Goal: Ask a question

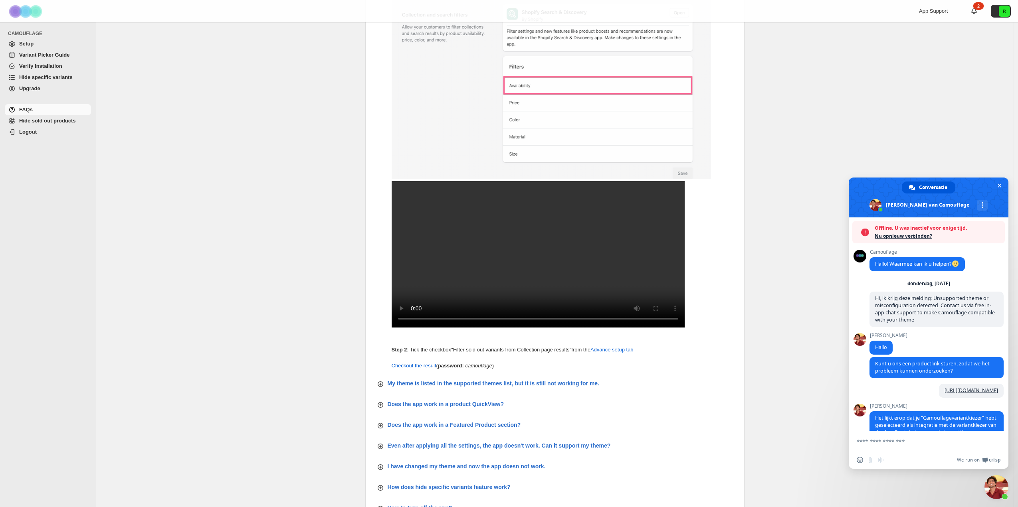
scroll to position [2367, 0]
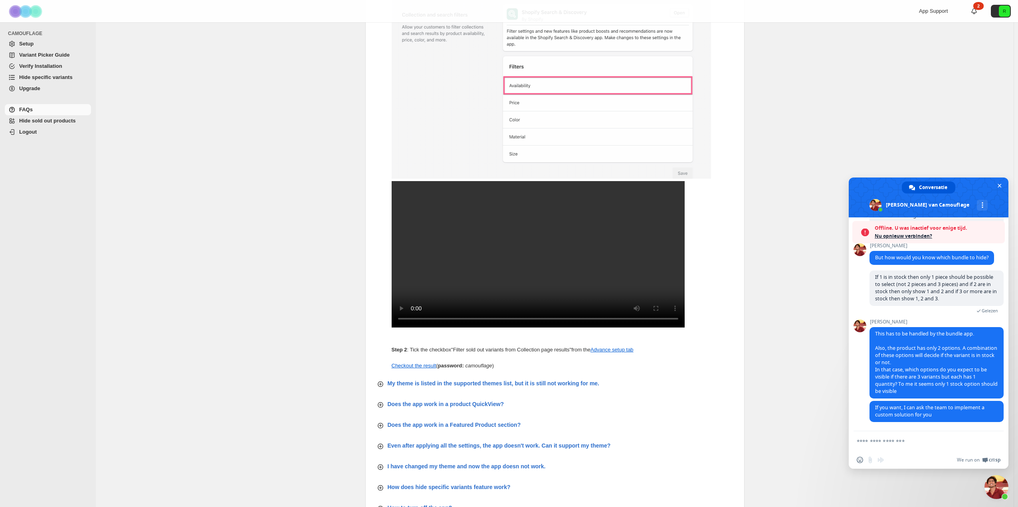
click at [907, 441] on textarea "Typ een bericht..." at bounding box center [919, 441] width 126 height 7
type textarea "**********"
click at [992, 440] on span "Stuur" at bounding box center [994, 442] width 6 height 6
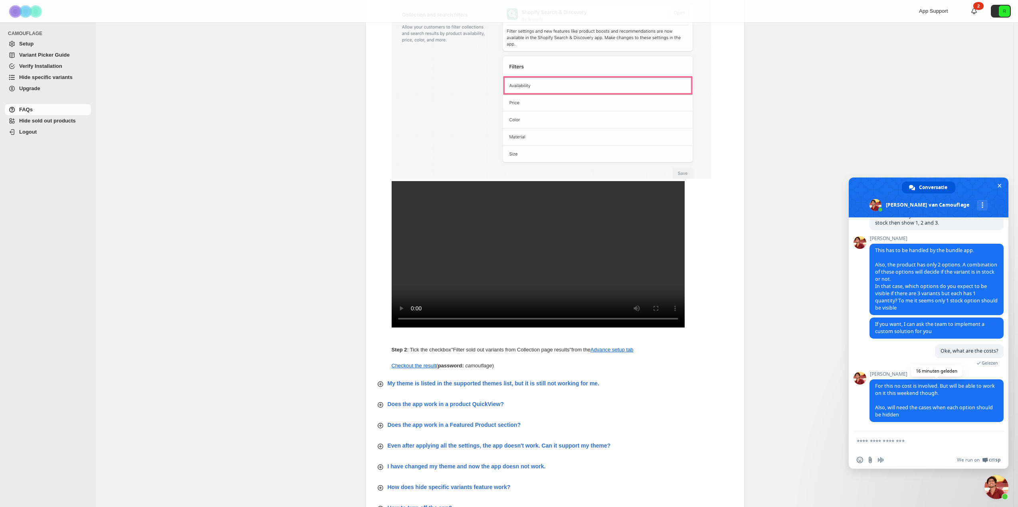
scroll to position [2444, 0]
click at [926, 442] on textarea "Typ een bericht..." at bounding box center [919, 441] width 126 height 7
click at [910, 440] on textarea "Typ een bericht..." at bounding box center [919, 441] width 126 height 7
drag, startPoint x: 931, startPoint y: 417, endPoint x: 869, endPoint y: 383, distance: 71.1
click at [869, 383] on span "For this no cost is involved. But will be able to work on it this weekend thoug…" at bounding box center [936, 400] width 134 height 43
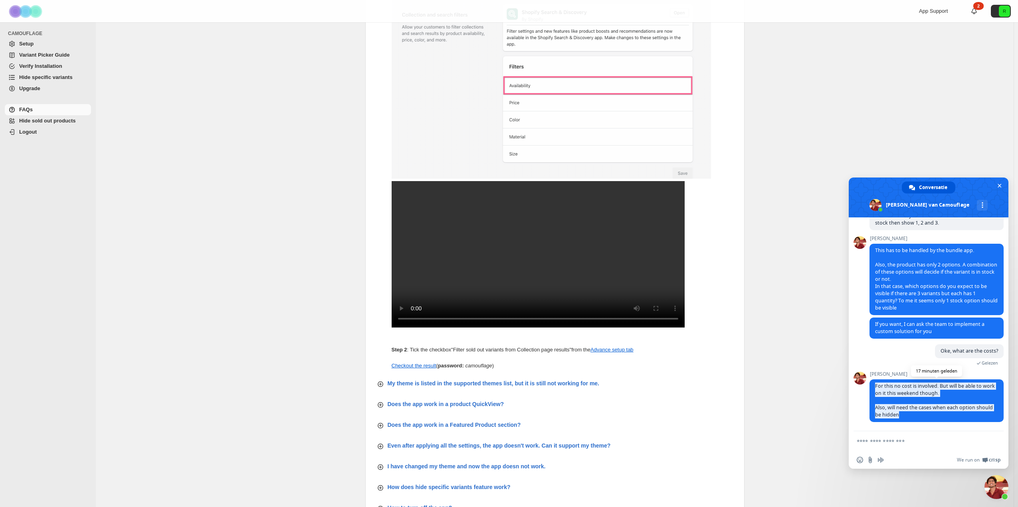
copy span "For this no cost is involved. But will be able to work on it this weekend thoug…"
click at [736, 117] on div "Step 1 : Add the Availability filter from Shopify's Search & Discovery app. Ste…" at bounding box center [555, 172] width 366 height 395
click at [916, 445] on textarea "Typ een bericht..." at bounding box center [919, 441] width 126 height 7
paste textarea "**********"
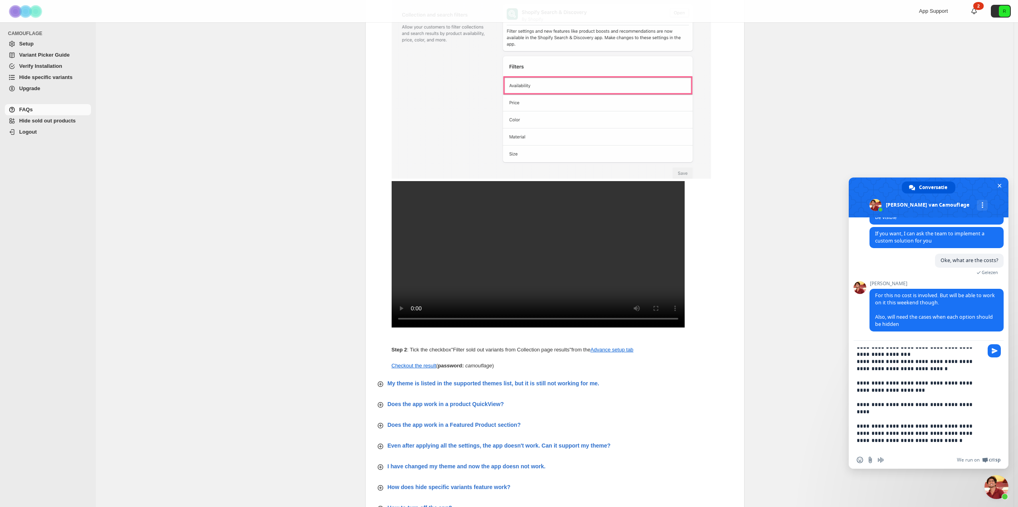
scroll to position [0, 0]
click at [966, 352] on textarea "Typ een bericht..." at bounding box center [919, 400] width 126 height 104
click at [951, 375] on textarea "Typ een bericht..." at bounding box center [919, 400] width 126 height 104
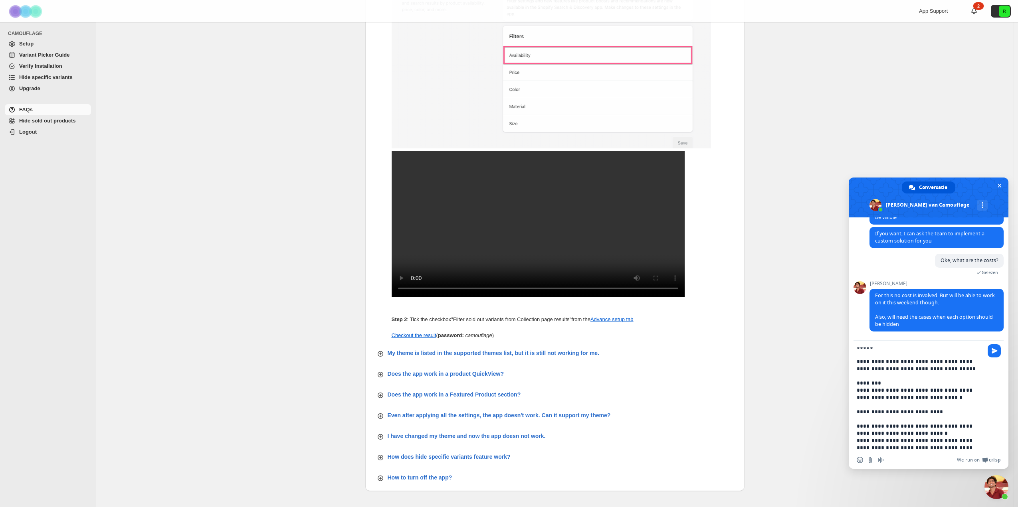
scroll to position [512, 0]
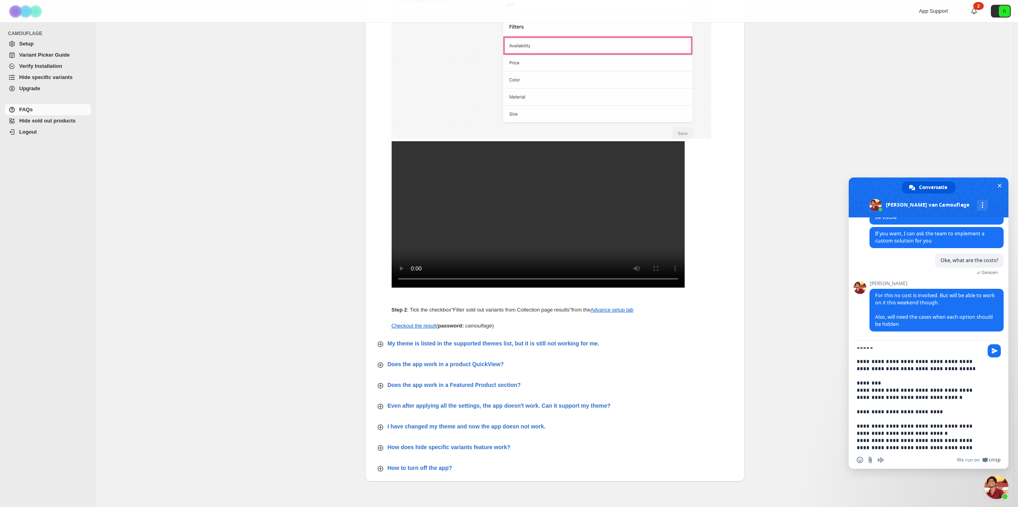
click at [975, 405] on textarea "Typ een bericht..." at bounding box center [919, 400] width 126 height 104
click at [920, 402] on textarea "Typ een bericht..." at bounding box center [919, 400] width 126 height 104
click at [961, 418] on textarea "Typ een bericht..." at bounding box center [919, 400] width 126 height 104
click at [935, 435] on textarea "Typ een bericht..." at bounding box center [919, 400] width 126 height 104
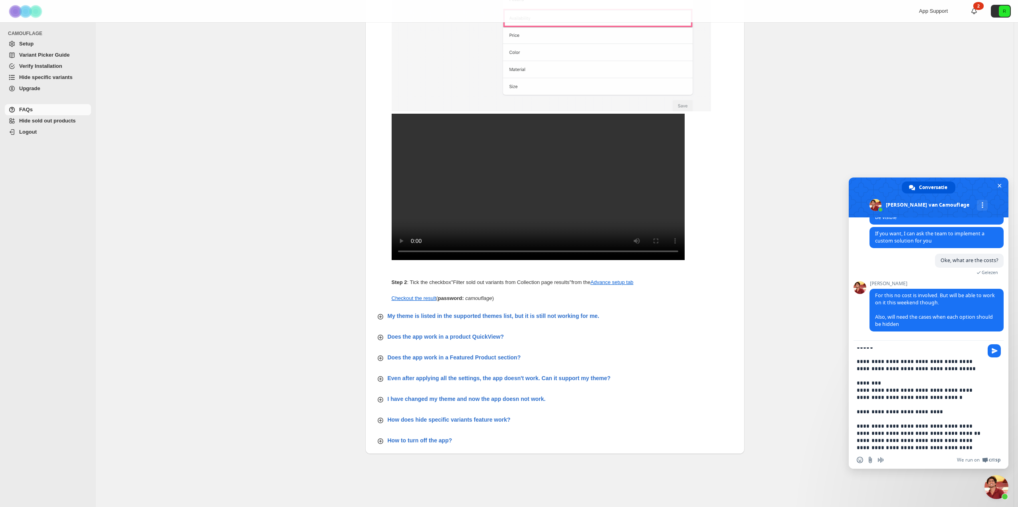
scroll to position [551, 0]
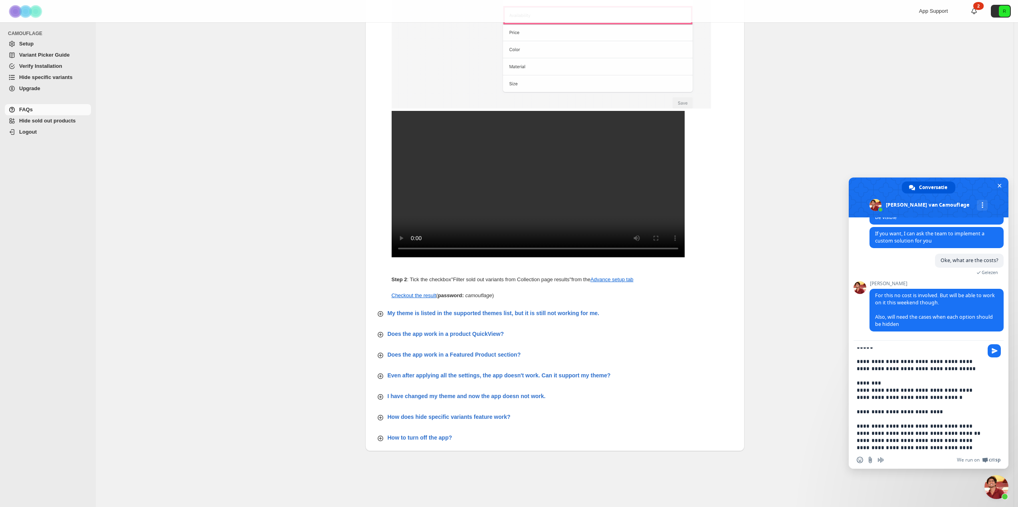
click at [958, 448] on textarea "Typ een bericht..." at bounding box center [919, 400] width 126 height 104
type textarea "**********"
click at [993, 352] on span "Stuur" at bounding box center [994, 351] width 6 height 6
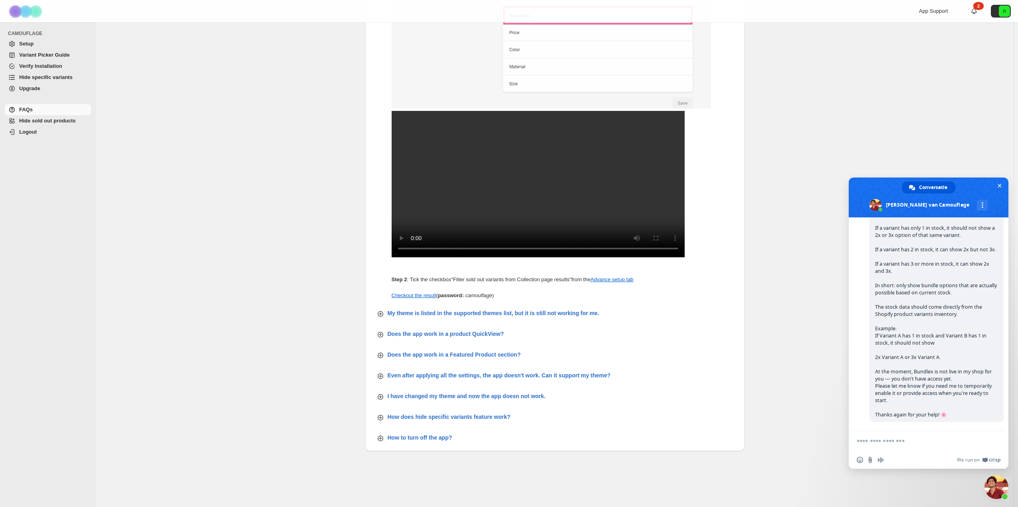
scroll to position [2769, 0]
